Goal: Task Accomplishment & Management: Manage account settings

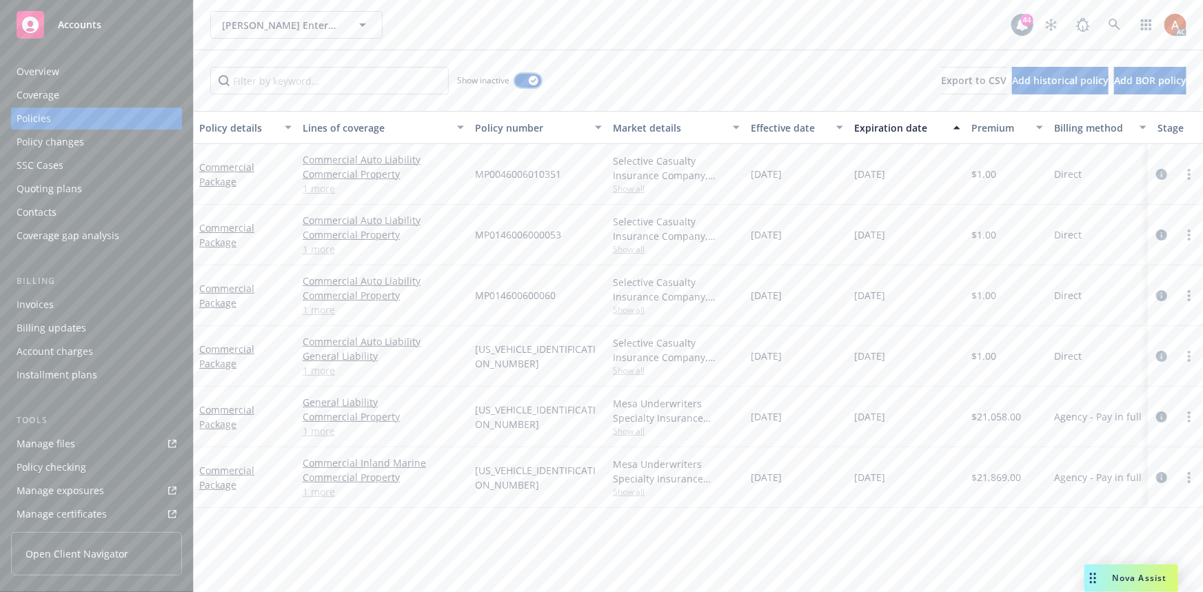
click at [531, 82] on icon "button" at bounding box center [534, 81] width 6 height 4
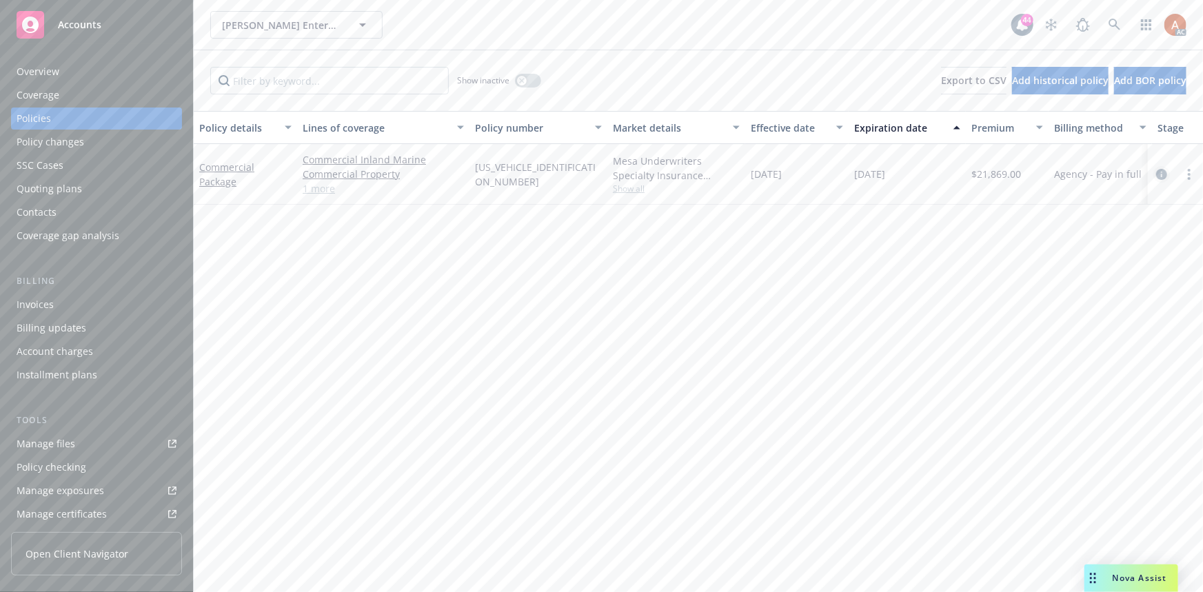
click at [1162, 175] on icon "circleInformation" at bounding box center [1162, 174] width 11 height 11
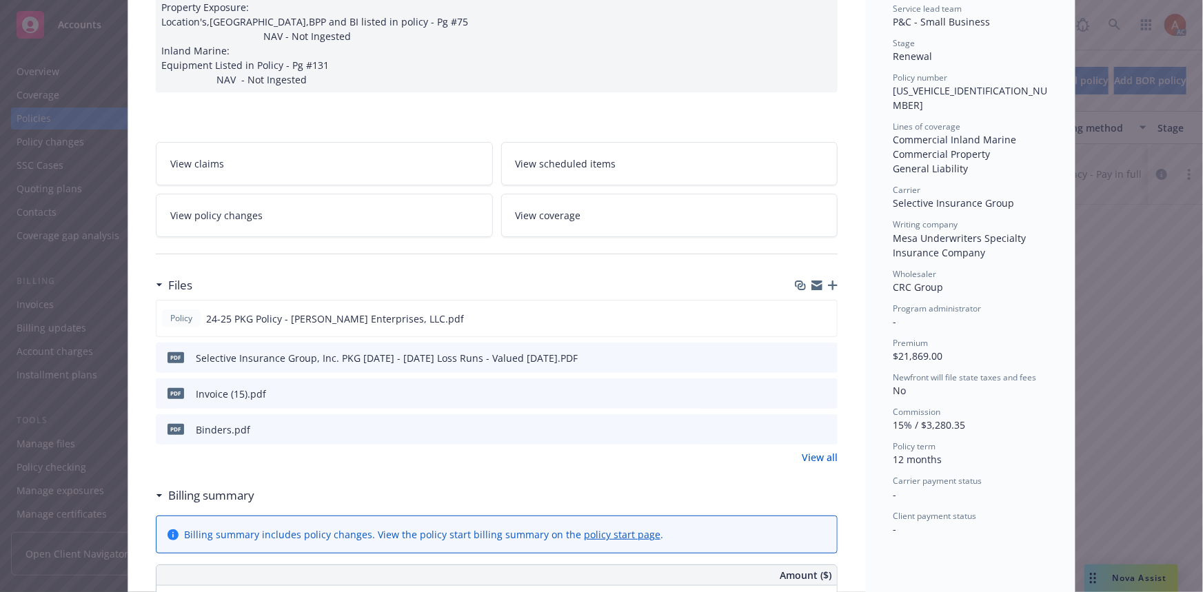
scroll to position [439, 0]
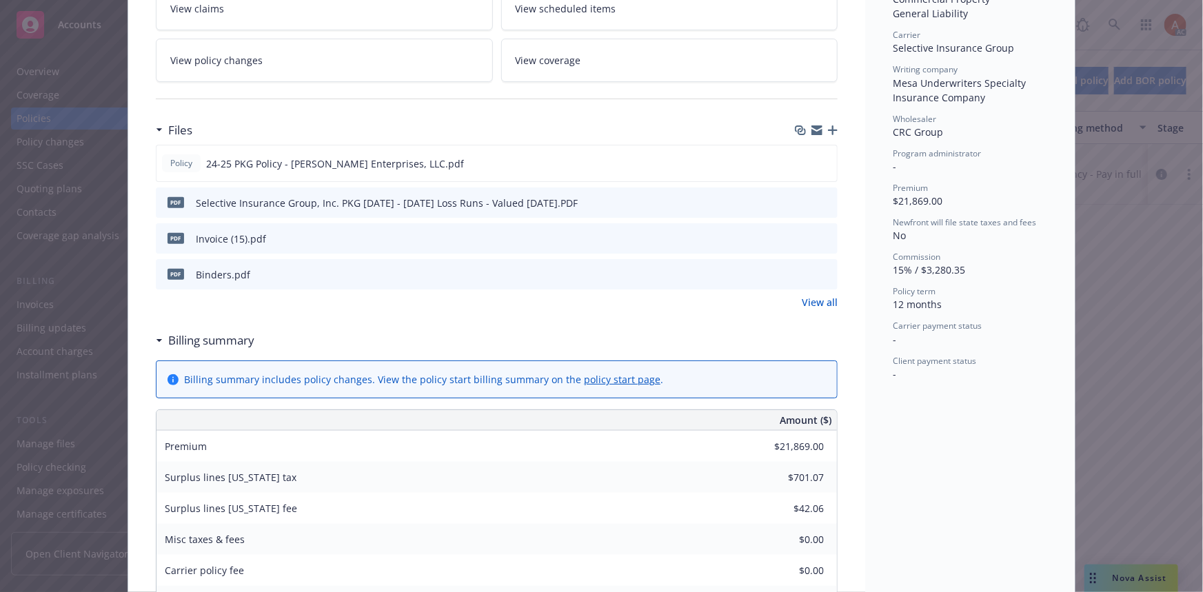
click at [817, 295] on link "View all" at bounding box center [820, 302] width 36 height 14
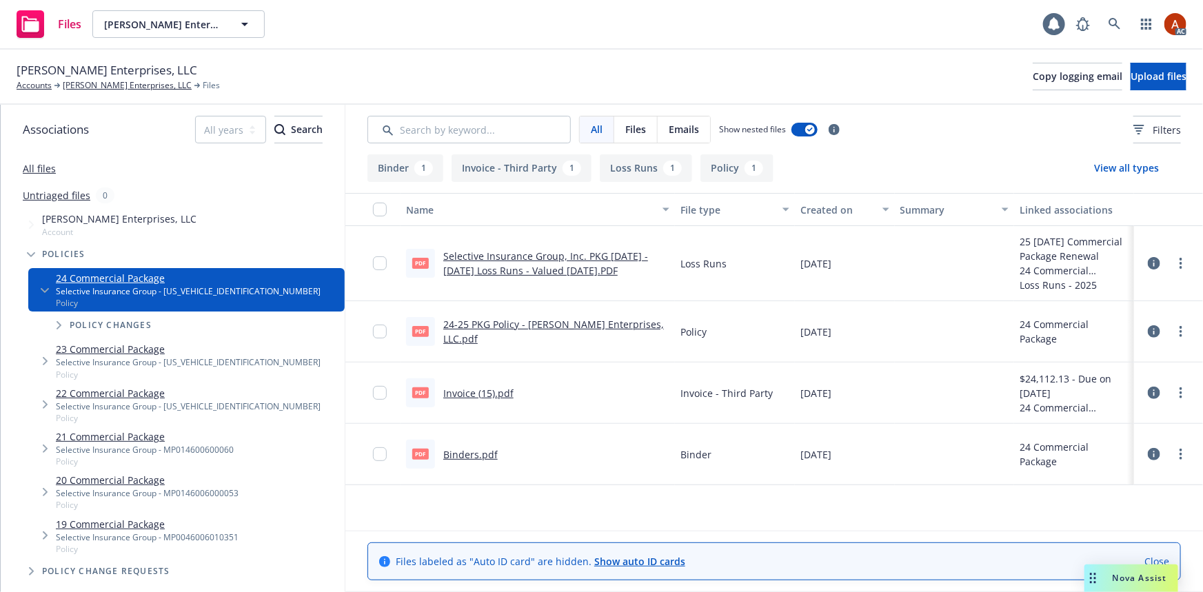
drag, startPoint x: 0, startPoint y: 0, endPoint x: 738, endPoint y: 163, distance: 755.8
click at [738, 163] on button "Policy 1" at bounding box center [737, 168] width 73 height 28
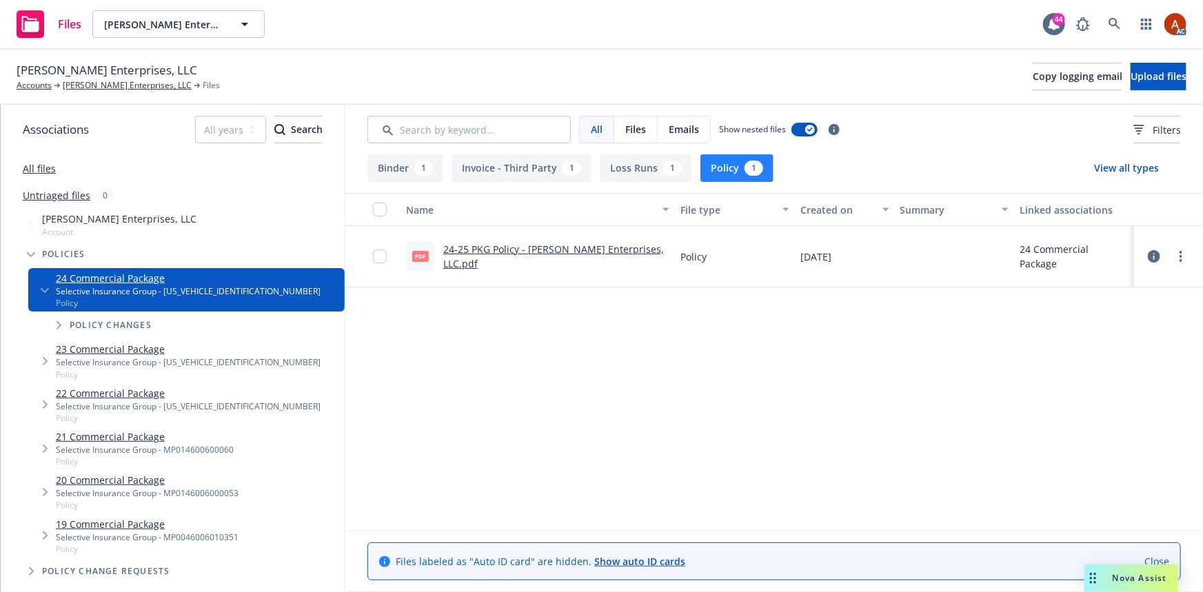
click at [471, 248] on link "24-25 PKG Policy - Hugh Shepard Enterprises, LLC.pdf" at bounding box center [553, 257] width 221 height 28
click at [117, 86] on link "[PERSON_NAME] Enterprises, LLC" at bounding box center [127, 85] width 129 height 12
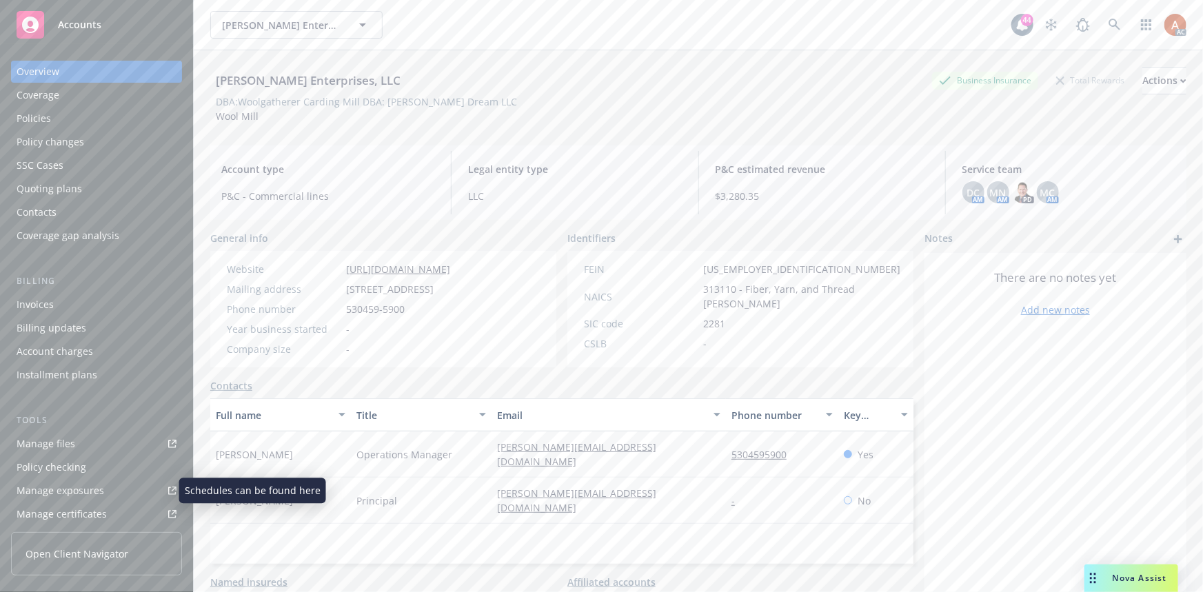
click at [82, 486] on div "Manage exposures" at bounding box center [61, 491] width 88 height 22
